Goal: Register for event/course

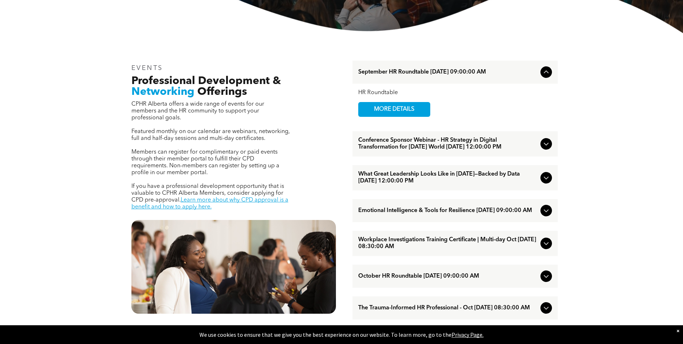
scroll to position [288, 0]
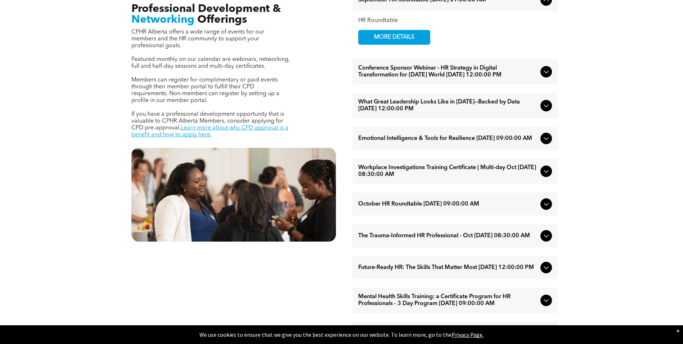
click at [546, 76] on icon at bounding box center [546, 71] width 9 height 9
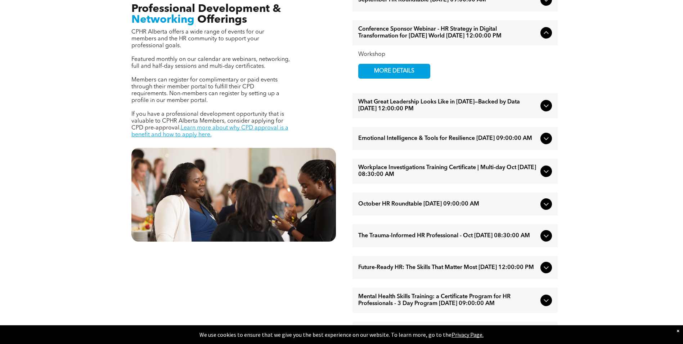
click at [550, 110] on icon at bounding box center [546, 105] width 9 height 9
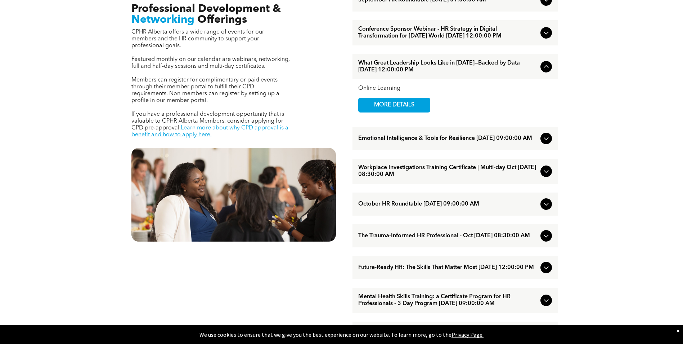
click at [545, 143] on icon at bounding box center [546, 138] width 9 height 9
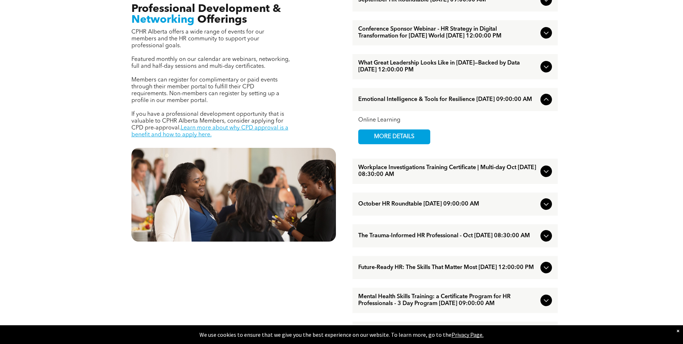
click at [487, 71] on span "What Great Leadership Looks Like in [DATE]—Backed by Data [DATE] 12:00:00 PM" at bounding box center [447, 67] width 179 height 14
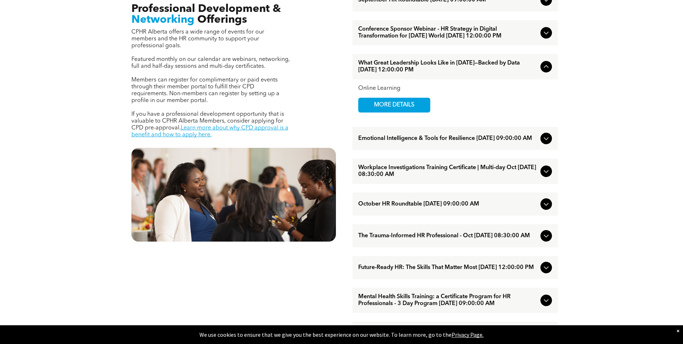
click at [403, 104] on div "Online Learning MORE DETAILS" at bounding box center [455, 98] width 194 height 27
click at [406, 112] on span "MORE DETAILS" at bounding box center [394, 105] width 57 height 14
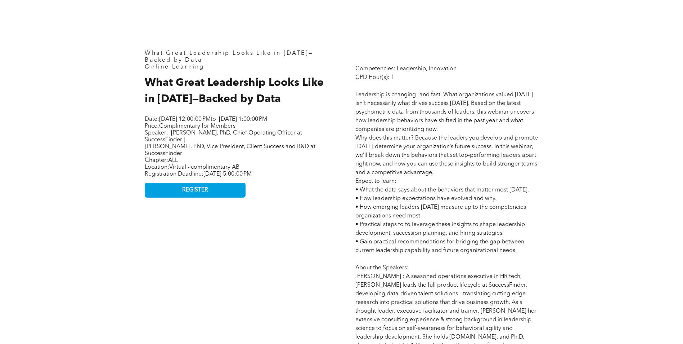
scroll to position [504, 0]
